Goal: Information Seeking & Learning: Learn about a topic

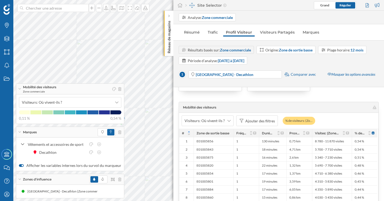
scroll to position [721, 0]
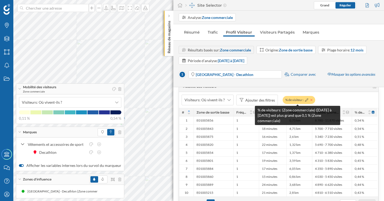
click at [310, 100] on icon at bounding box center [311, 99] width 2 height 3
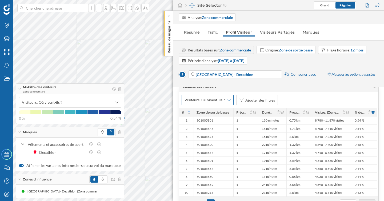
click at [228, 101] on icon at bounding box center [228, 100] width 3 height 4
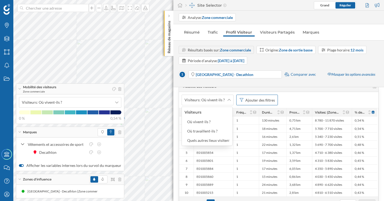
click at [263, 100] on div "Ajouter des filtres" at bounding box center [260, 100] width 30 height 6
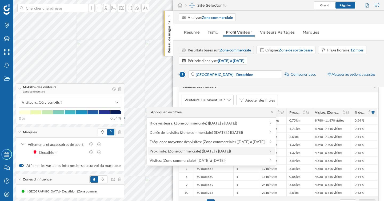
click at [204, 151] on div "Proximité: (Zone commerciale) ([DATE] à [DATE])" at bounding box center [189, 151] width 81 height 5
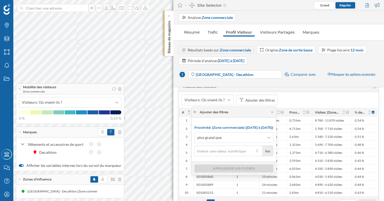
click at [193, 111] on icon at bounding box center [195, 111] width 4 height 3
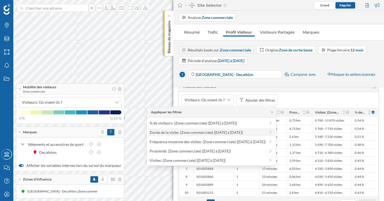
click at [189, 132] on div "Durée de la visite: (Zone commerciale) ([DATE] à [DATE])" at bounding box center [195, 132] width 93 height 5
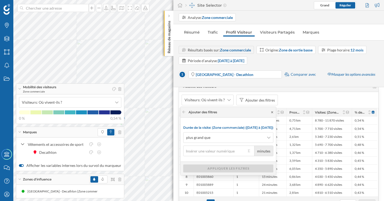
click at [272, 112] on icon at bounding box center [272, 112] width 4 height 3
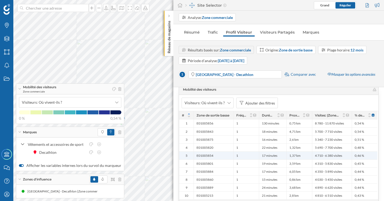
scroll to position [718, 0]
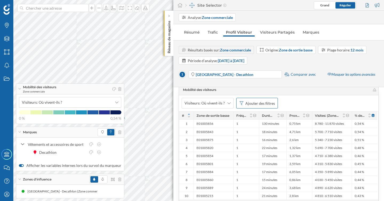
click at [268, 105] on div "Ajouter des filtres" at bounding box center [260, 103] width 30 height 6
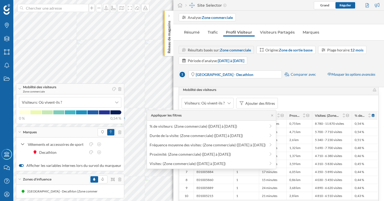
click at [293, 98] on div "Visiteurs: Où vivent-ils ? Ajouter des filtres" at bounding box center [278, 103] width 199 height 16
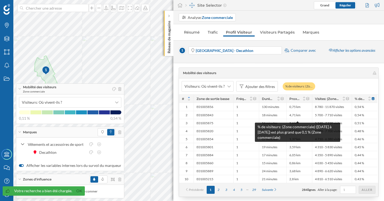
scroll to position [712, 0]
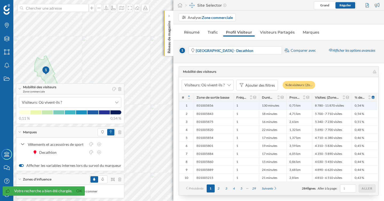
click at [241, 106] on div "1" at bounding box center [246, 105] width 26 height 8
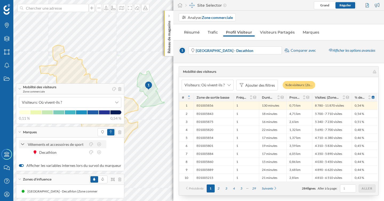
click at [23, 143] on icon at bounding box center [23, 144] width 4 height 5
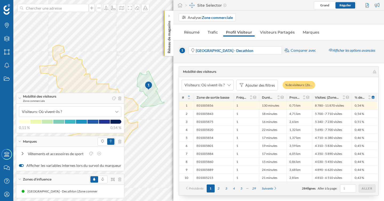
click at [19, 99] on div "Mobilité des visiteurs Zone commerciale" at bounding box center [70, 98] width 108 height 11
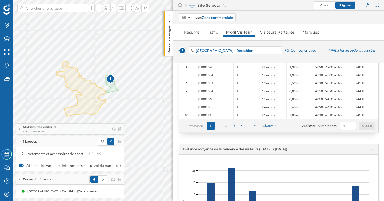
scroll to position [730, 0]
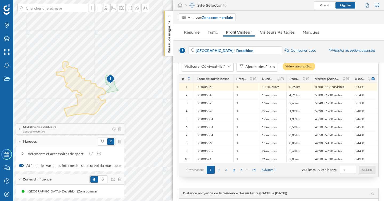
click at [233, 170] on div "4" at bounding box center [234, 170] width 8 height 8
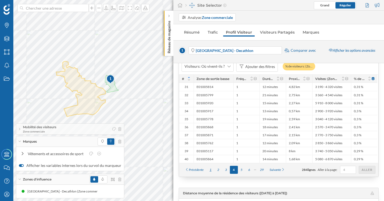
click at [212, 170] on div "1" at bounding box center [210, 170] width 8 height 8
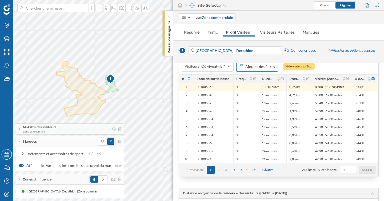
click at [266, 67] on div "Ajouter des filtres" at bounding box center [260, 67] width 30 height 6
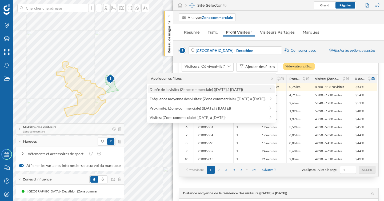
click at [235, 90] on div "Durée de la visite: (Zone commerciale) ([DATE] à [DATE])" at bounding box center [195, 89] width 93 height 5
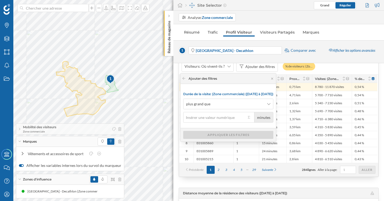
click at [221, 116] on input "minutes" at bounding box center [214, 117] width 63 height 11
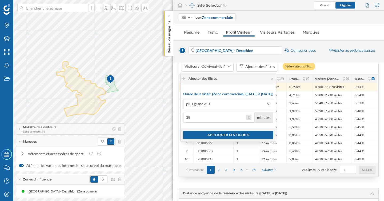
click at [249, 116] on button "35 minutes" at bounding box center [248, 117] width 5 height 5
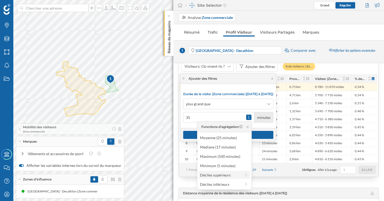
click at [231, 175] on div "Déciles supérieurs" at bounding box center [220, 175] width 41 height 6
click at [227, 148] on div "20% supérieur (29 minutes)" at bounding box center [222, 147] width 52 height 6
type input "29"
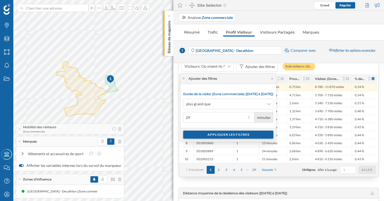
click at [225, 135] on div "Appliquer les filtres" at bounding box center [228, 135] width 90 height 8
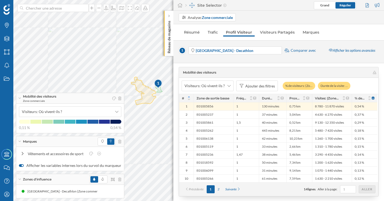
scroll to position [709, 0]
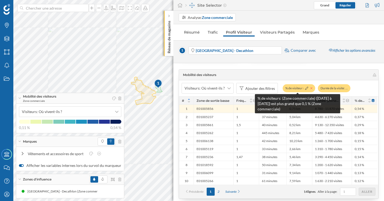
click at [310, 88] on icon at bounding box center [311, 88] width 2 height 3
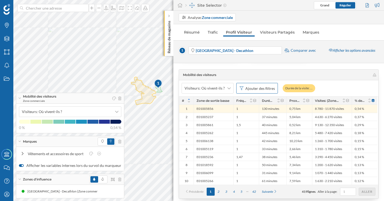
click at [259, 89] on div "Ajouter des filtres" at bounding box center [260, 89] width 30 height 6
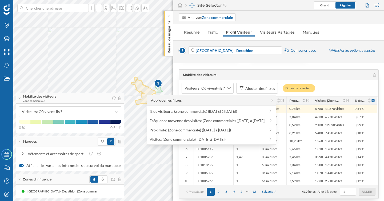
click at [331, 89] on div "Visiteurs: Où vivent-ils ? Ajouter des filtres Durée de la visite: …" at bounding box center [278, 88] width 199 height 16
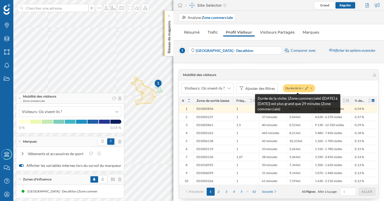
click at [311, 88] on icon at bounding box center [311, 88] width 2 height 3
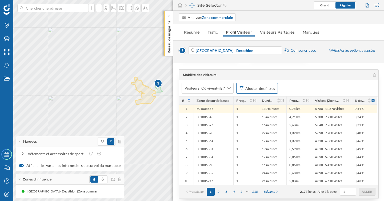
click at [252, 88] on div "Ajouter des filtres" at bounding box center [260, 89] width 30 height 6
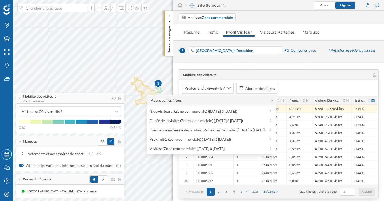
click at [294, 86] on div "Visiteurs: Où vivent-ils ? Ajouter des filtres" at bounding box center [278, 88] width 199 height 16
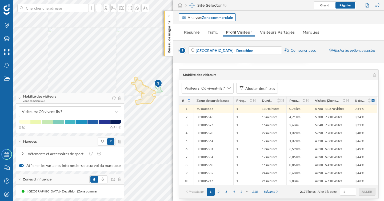
click at [208, 20] on div "Analyse: Zone commerciale" at bounding box center [210, 18] width 45 height 6
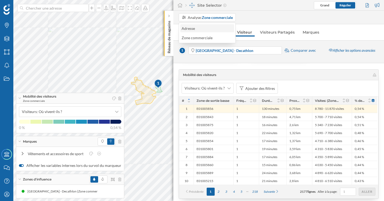
click at [205, 29] on div "Adresse" at bounding box center [206, 29] width 51 height 6
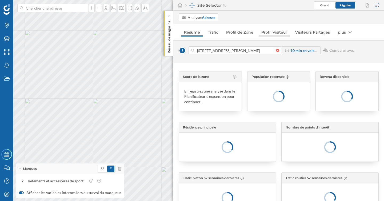
click at [276, 32] on link "Profil Visiteur" at bounding box center [273, 32] width 31 height 9
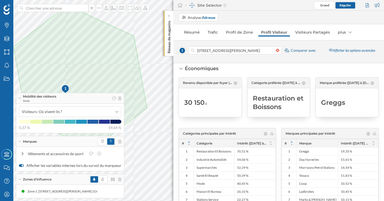
scroll to position [358, 0]
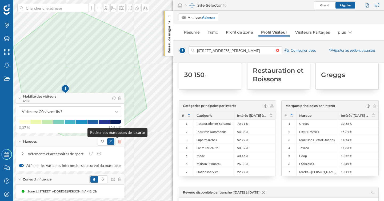
click at [118, 142] on icon at bounding box center [119, 142] width 3 height 4
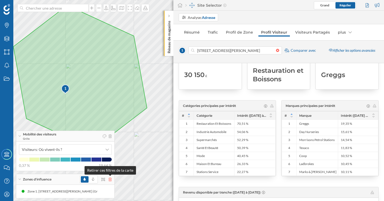
click at [109, 179] on icon at bounding box center [109, 179] width 3 height 4
click at [20, 136] on icon at bounding box center [19, 135] width 2 height 1
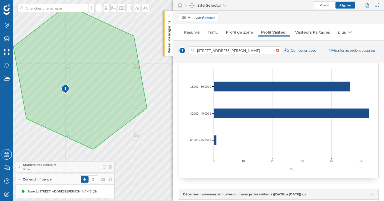
scroll to position [512, 0]
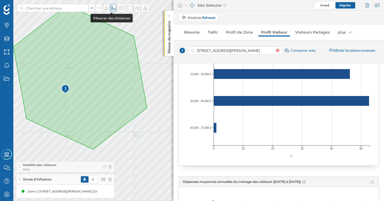
click at [112, 8] on icon at bounding box center [113, 8] width 5 height 4
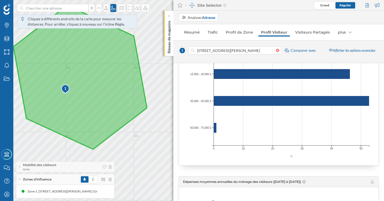
click at [83, 79] on icon at bounding box center [79, 77] width 133 height 144
click at [133, 36] on icon at bounding box center [79, 77] width 133 height 144
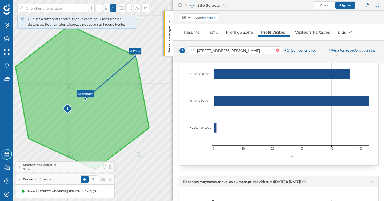
drag, startPoint x: 133, startPoint y: 36, endPoint x: 135, endPoint y: 56, distance: 20.1
click at [135, 56] on icon at bounding box center [135, 56] width 3 height 3
click at [86, 98] on icon at bounding box center [85, 98] width 3 height 3
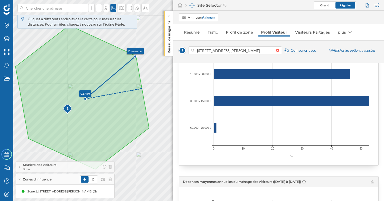
click at [142, 88] on icon at bounding box center [81, 97] width 133 height 144
click at [112, 8] on icon at bounding box center [113, 8] width 5 height 4
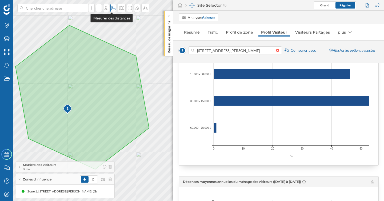
click at [111, 10] on div at bounding box center [113, 8] width 6 height 8
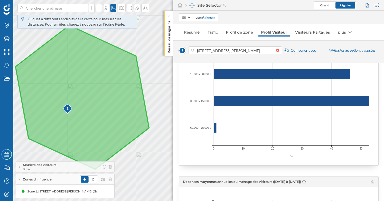
click at [80, 96] on icon at bounding box center [81, 97] width 133 height 144
click at [141, 87] on icon at bounding box center [81, 97] width 133 height 144
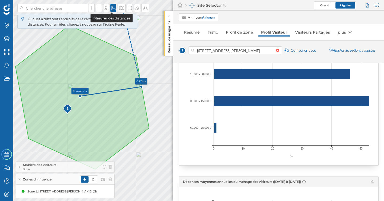
click at [111, 7] on icon at bounding box center [113, 8] width 5 height 4
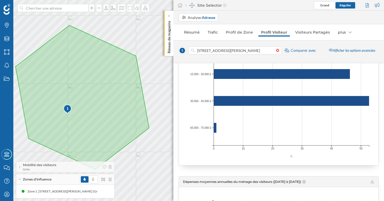
click at [82, 97] on icon at bounding box center [81, 97] width 133 height 144
click at [111, 8] on icon at bounding box center [113, 8] width 5 height 4
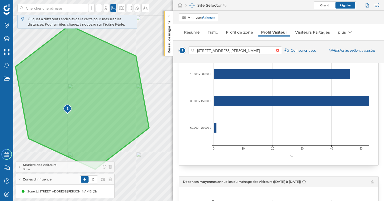
click at [80, 96] on icon at bounding box center [81, 97] width 133 height 144
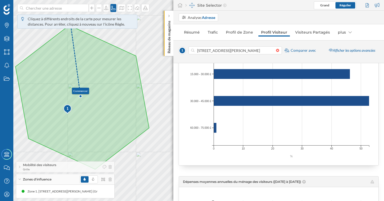
click at [70, 25] on div "Cliquez à différents endroits de la carte pour mesurer les distances. Pour arrê…" at bounding box center [81, 21] width 107 height 11
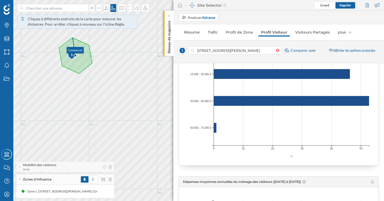
click at [72, 37] on div "1 Commencer © Mapbox © OpenStreetMap Improve this map" at bounding box center [192, 100] width 384 height 201
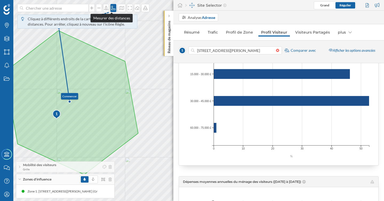
click at [112, 10] on icon at bounding box center [113, 8] width 4 height 4
